Goal: Task Accomplishment & Management: Use online tool/utility

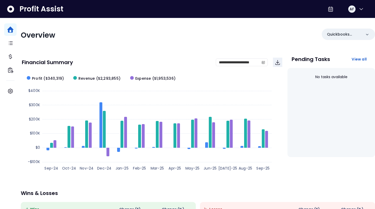
click at [36, 12] on span "Profit Assist" at bounding box center [41, 8] width 44 height 9
click at [10, 8] on icon at bounding box center [10, 9] width 8 height 8
click at [11, 11] on icon at bounding box center [10, 8] width 7 height 7
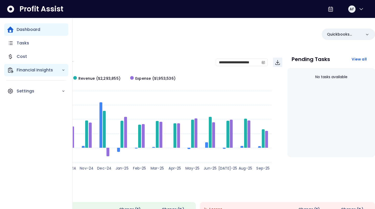
click at [34, 72] on p "Financial Insights" at bounding box center [39, 70] width 45 height 6
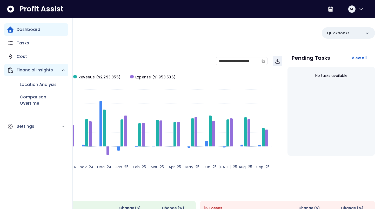
scroll to position [2, 0]
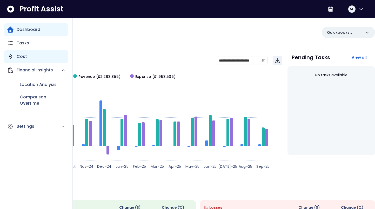
click at [22, 56] on p "Cost" at bounding box center [22, 57] width 10 height 6
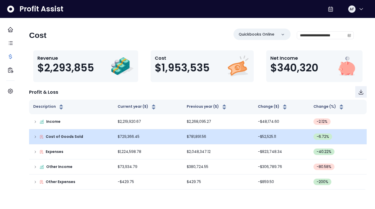
click at [37, 136] on icon at bounding box center [35, 137] width 4 height 4
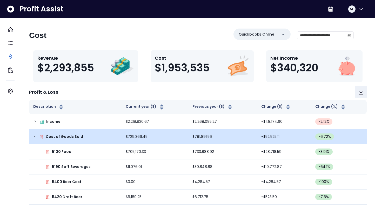
click at [43, 135] on div "Cost of Goods Sold" at bounding box center [75, 136] width 84 height 5
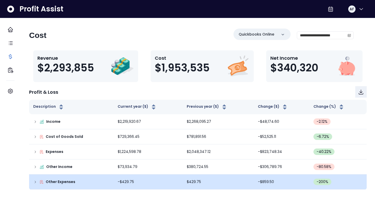
click at [44, 180] on icon at bounding box center [42, 182] width 4 height 4
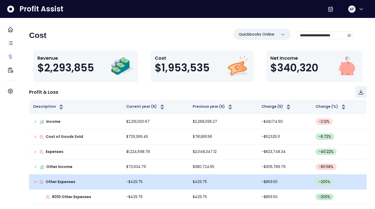
scroll to position [1, 0]
click at [43, 181] on icon at bounding box center [41, 182] width 3 height 3
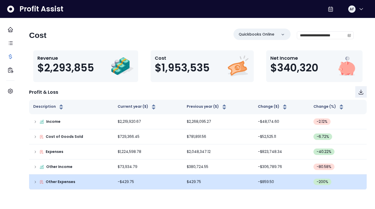
click at [47, 180] on div "Other Expenses" at bounding box center [71, 181] width 76 height 5
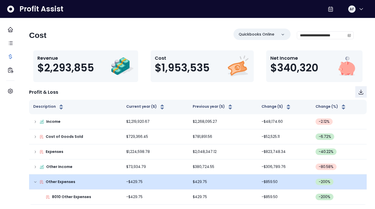
scroll to position [1, 0]
click at [44, 181] on icon at bounding box center [42, 182] width 4 height 4
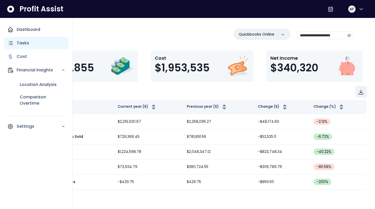
click at [17, 43] on p "Tasks" at bounding box center [23, 43] width 12 height 6
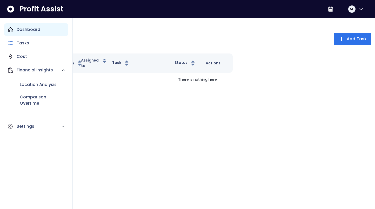
click at [28, 28] on p "Dashboard" at bounding box center [29, 30] width 24 height 6
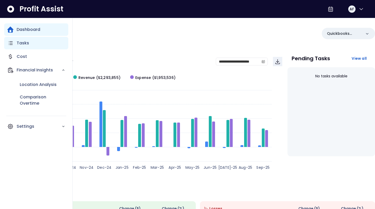
scroll to position [1, 0]
click at [25, 43] on p "Tasks" at bounding box center [23, 43] width 12 height 6
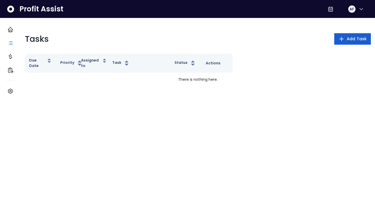
click at [339, 38] on icon "button" at bounding box center [342, 39] width 6 height 6
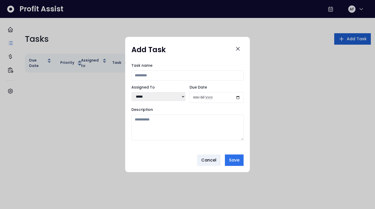
click at [158, 75] on input "Task name" at bounding box center [188, 75] width 112 height 10
click at [239, 49] on icon "Close" at bounding box center [238, 49] width 6 height 6
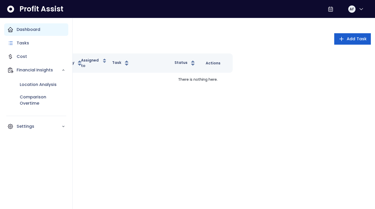
drag, startPoint x: 21, startPoint y: 21, endPoint x: 21, endPoint y: 26, distance: 4.7
click at [21, 21] on nav "Dashboard Tasks Cost Financial Insights Location Analysis Comparison Overtime S…" at bounding box center [36, 113] width 73 height 191
click at [21, 27] on p "Dashboard" at bounding box center [29, 30] width 24 height 6
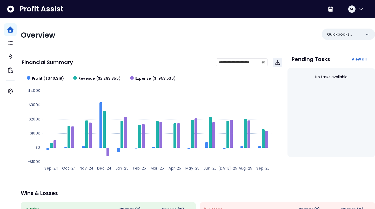
click at [60, 8] on span "Profit Assist" at bounding box center [41, 8] width 44 height 9
